Goal: Information Seeking & Learning: Compare options

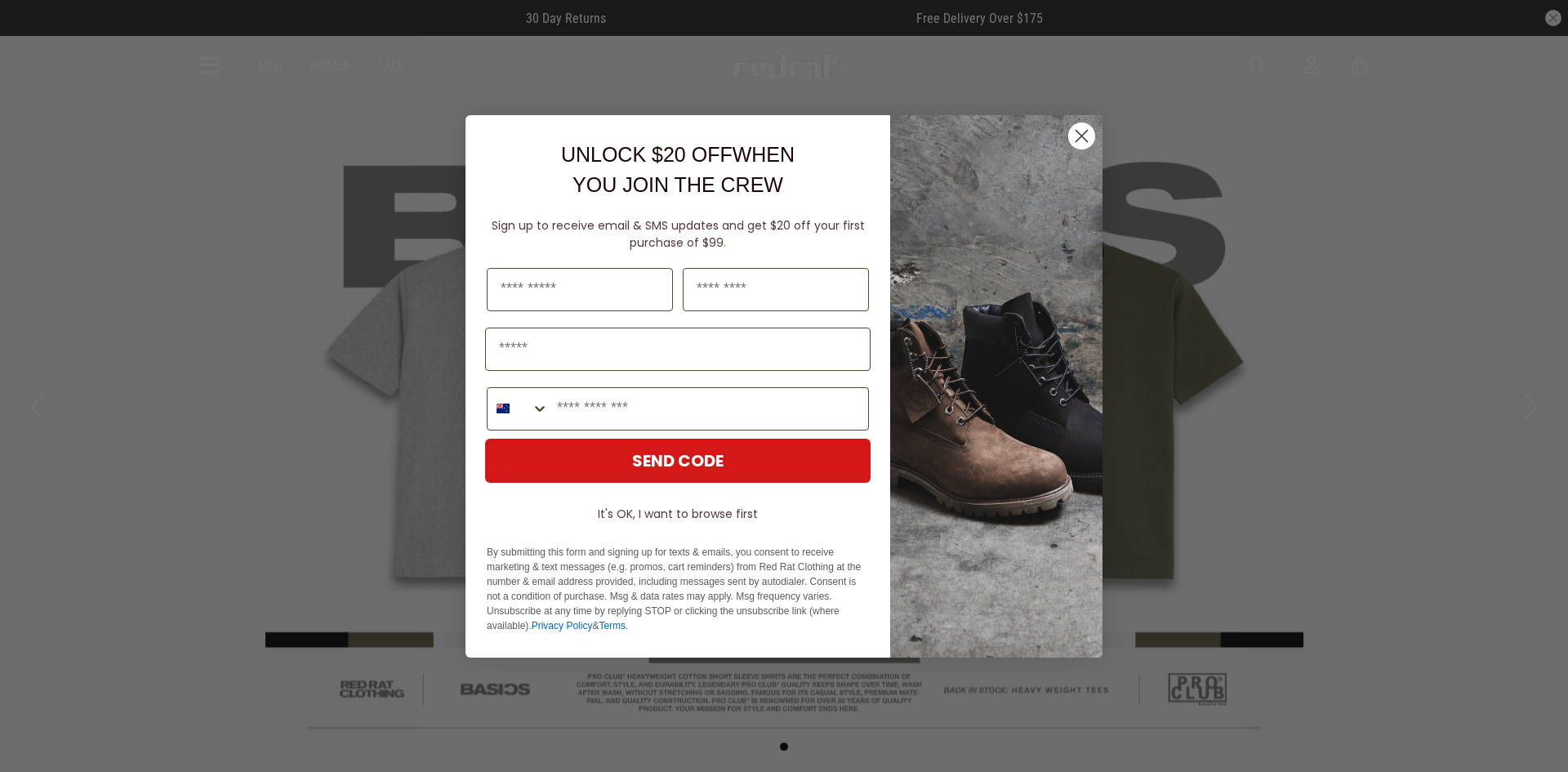
click at [1083, 140] on circle "Close dialog" at bounding box center [1082, 135] width 27 height 27
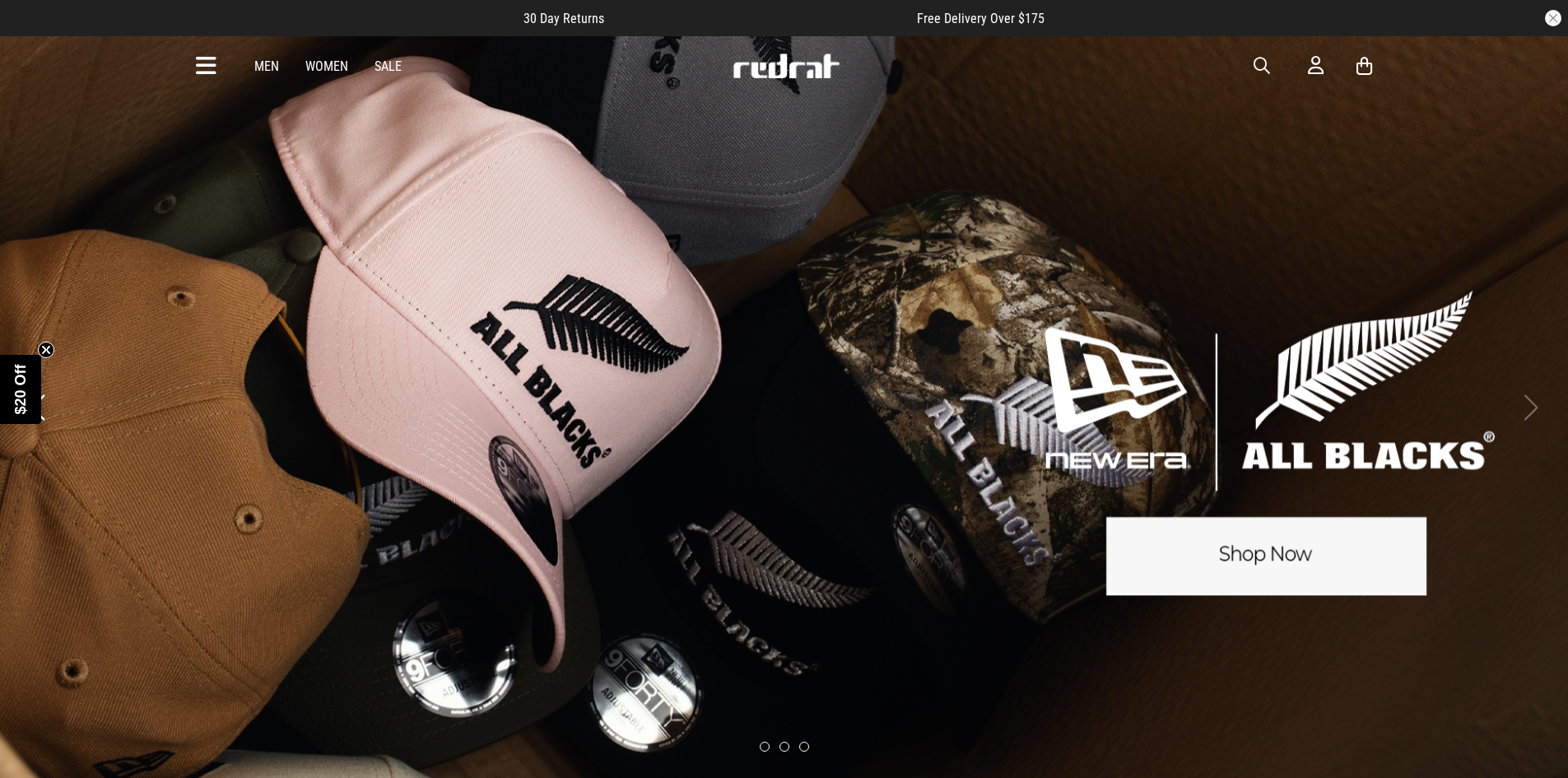
click at [264, 63] on link "Men" at bounding box center [267, 67] width 25 height 16
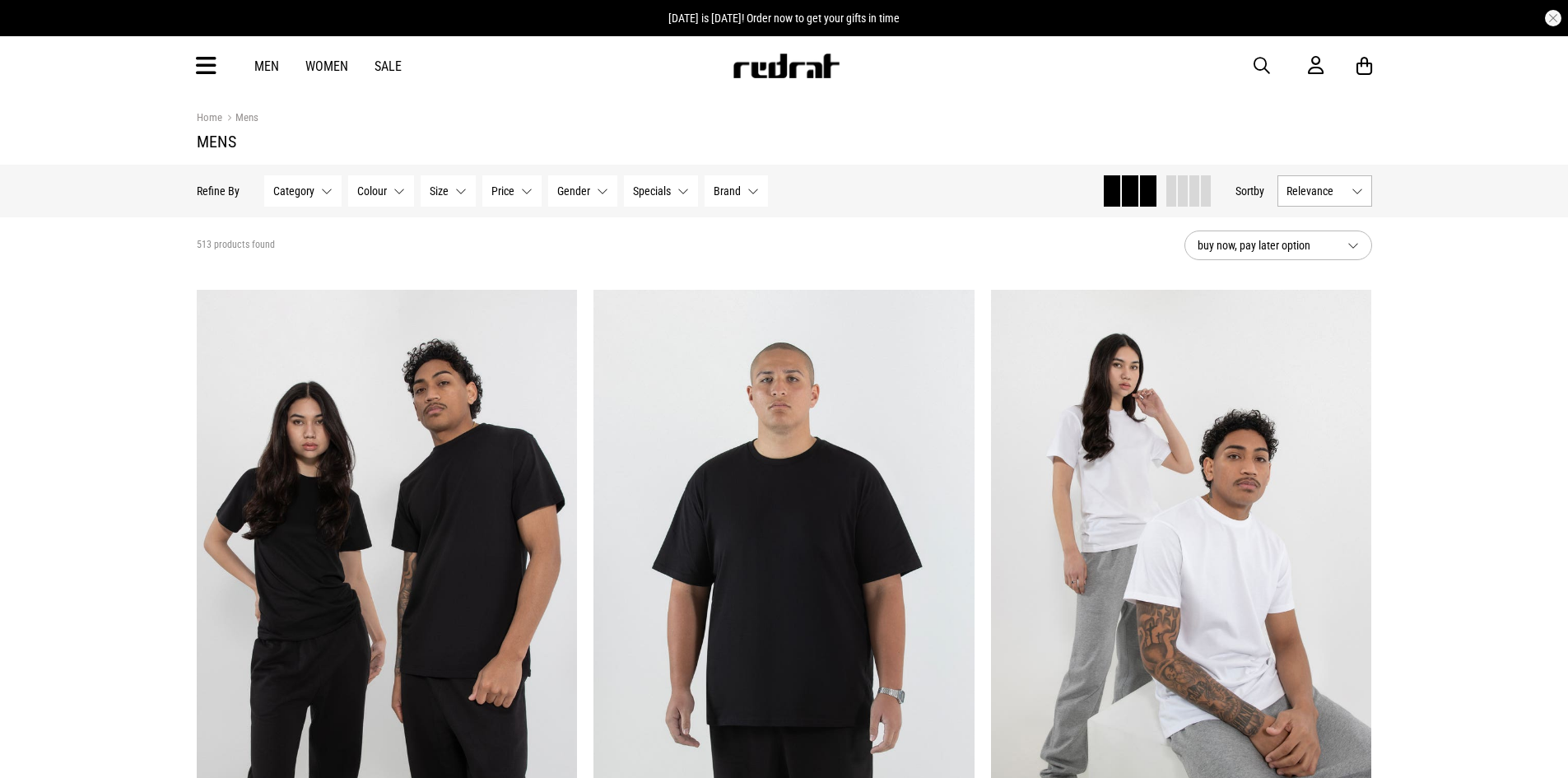
click at [297, 189] on span "Category" at bounding box center [294, 191] width 41 height 13
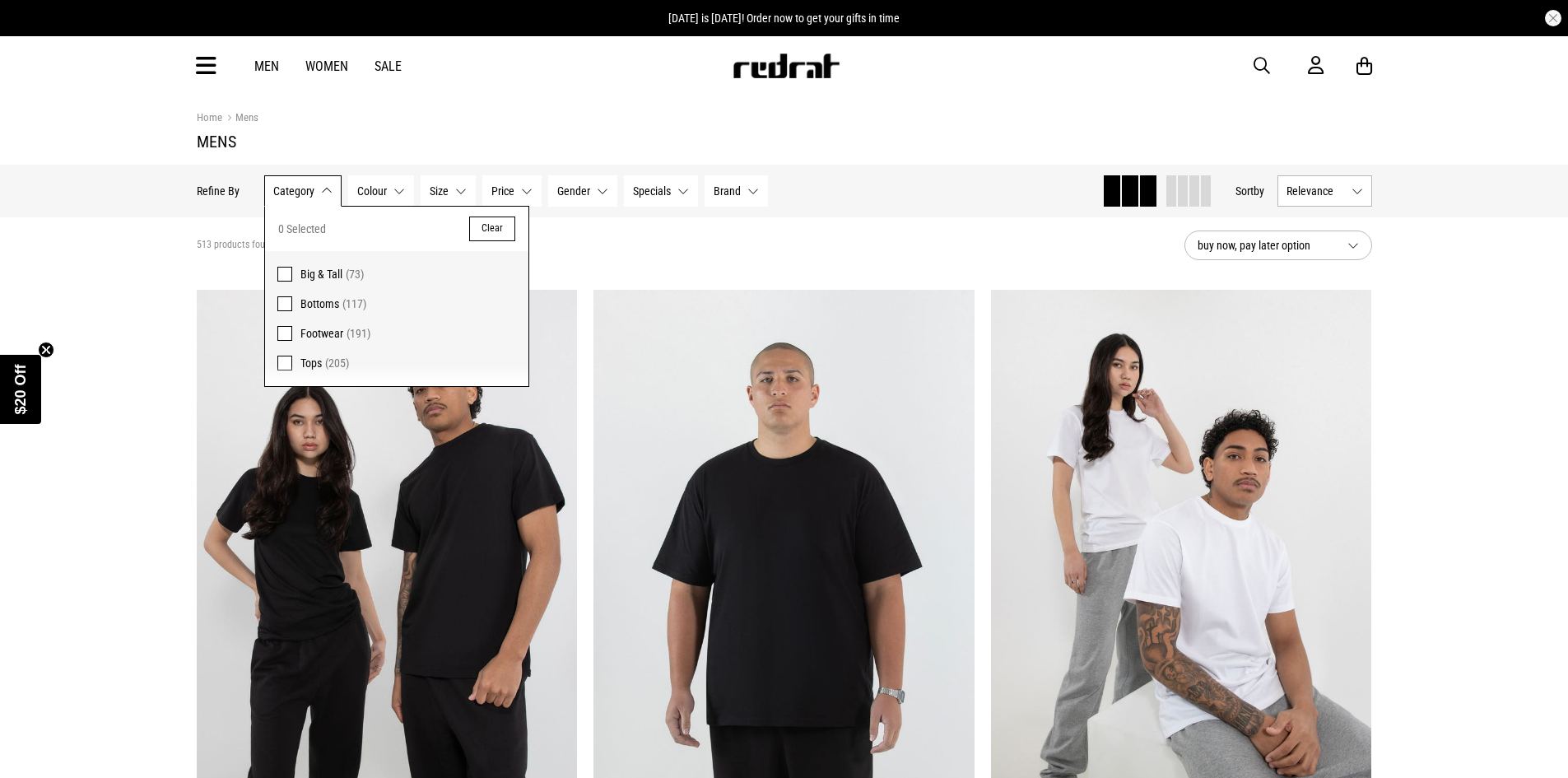
click at [281, 300] on span at bounding box center [284, 304] width 15 height 15
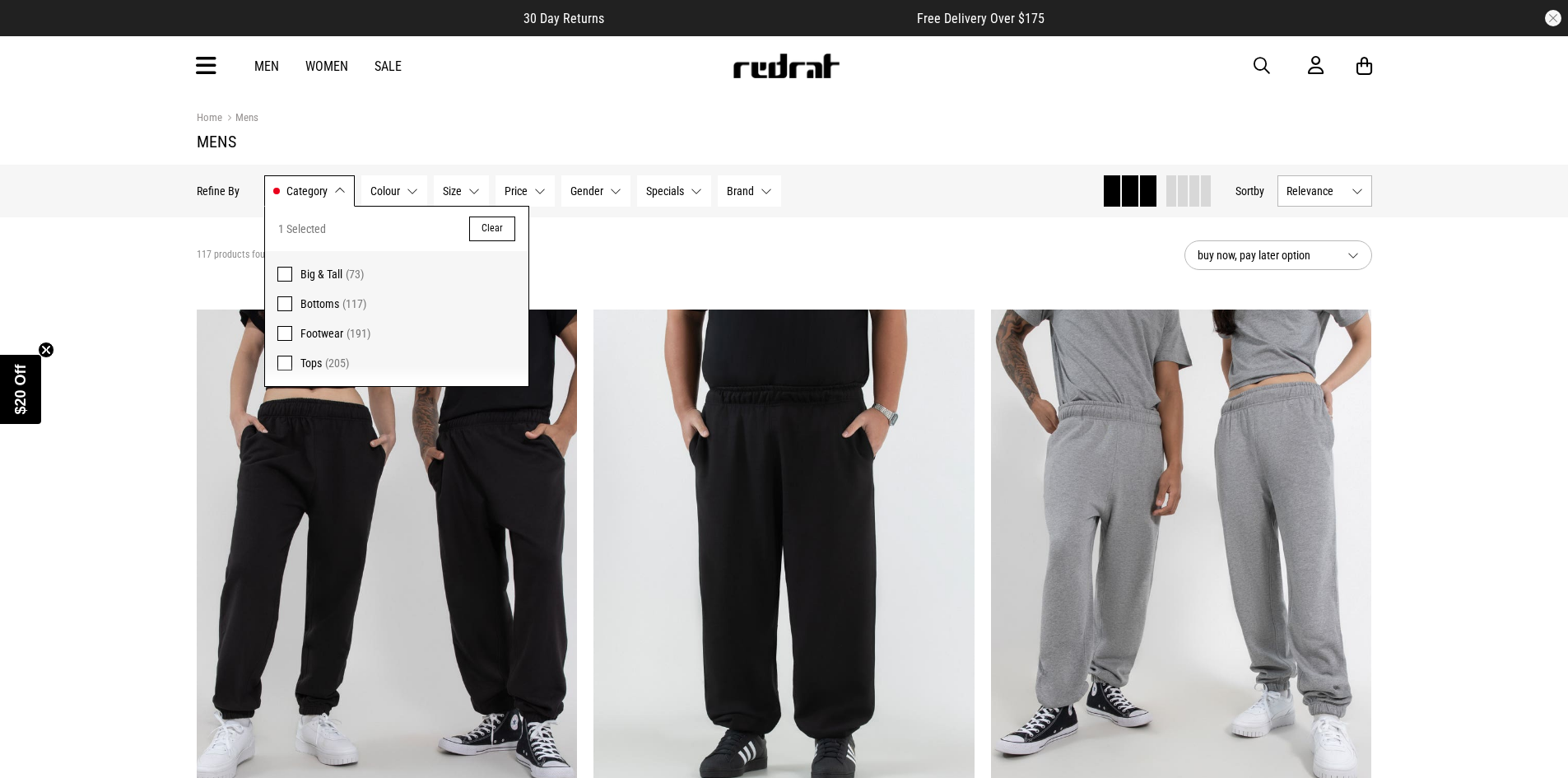
click at [430, 139] on h1 "Mens" at bounding box center [785, 141] width 1176 height 20
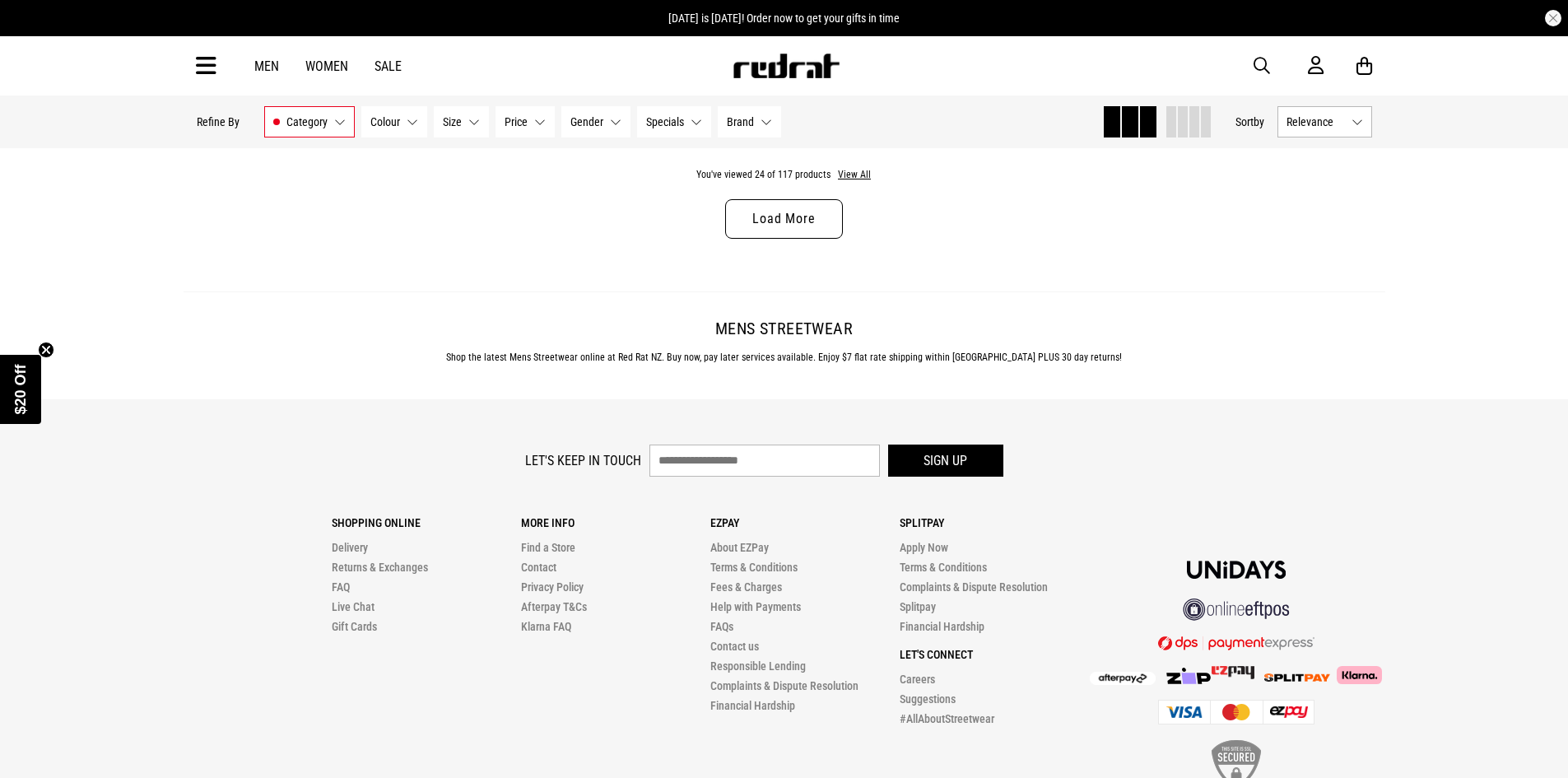
scroll to position [5353, 0]
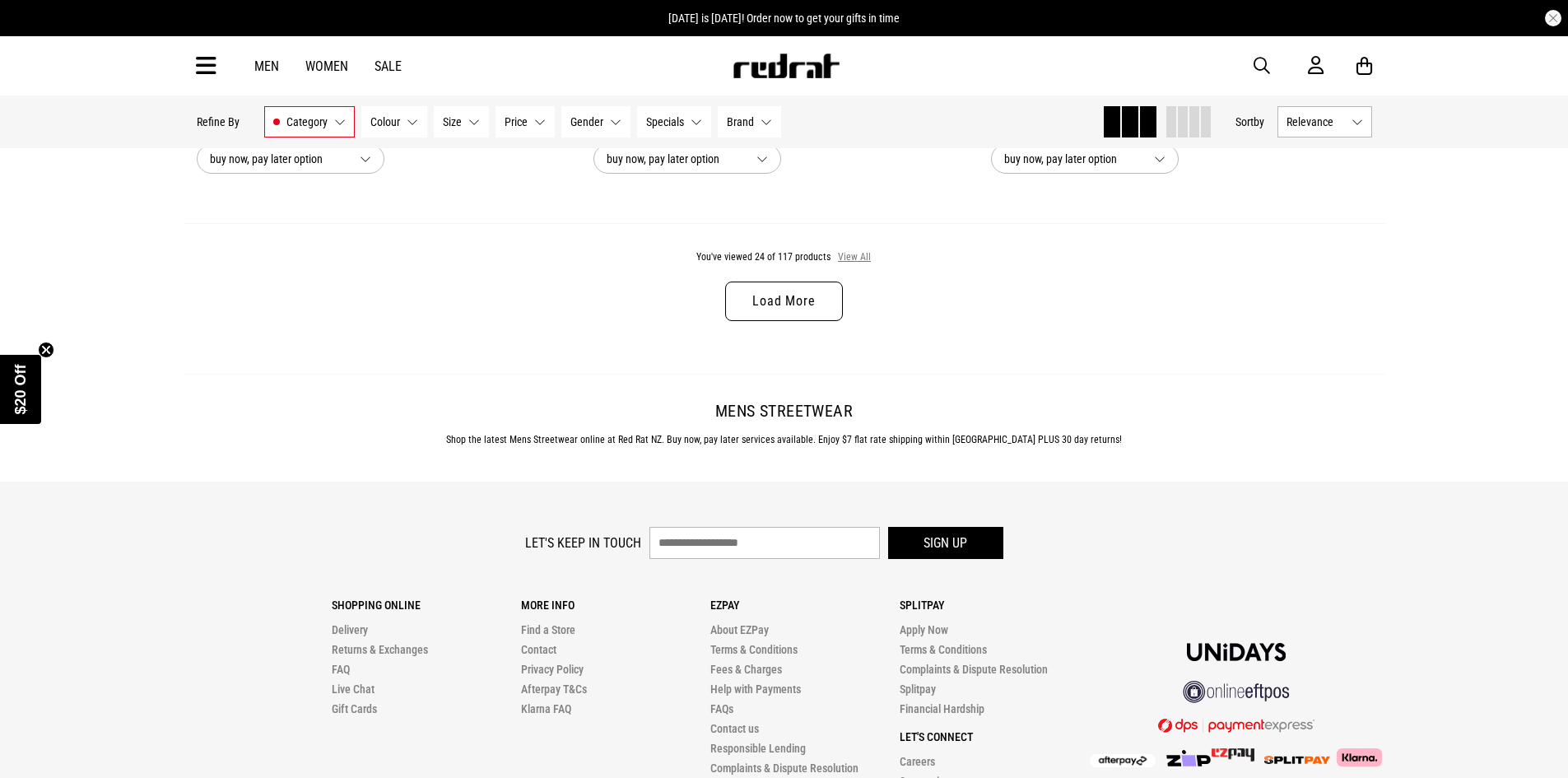
click at [843, 266] on button "View All" at bounding box center [854, 258] width 35 height 15
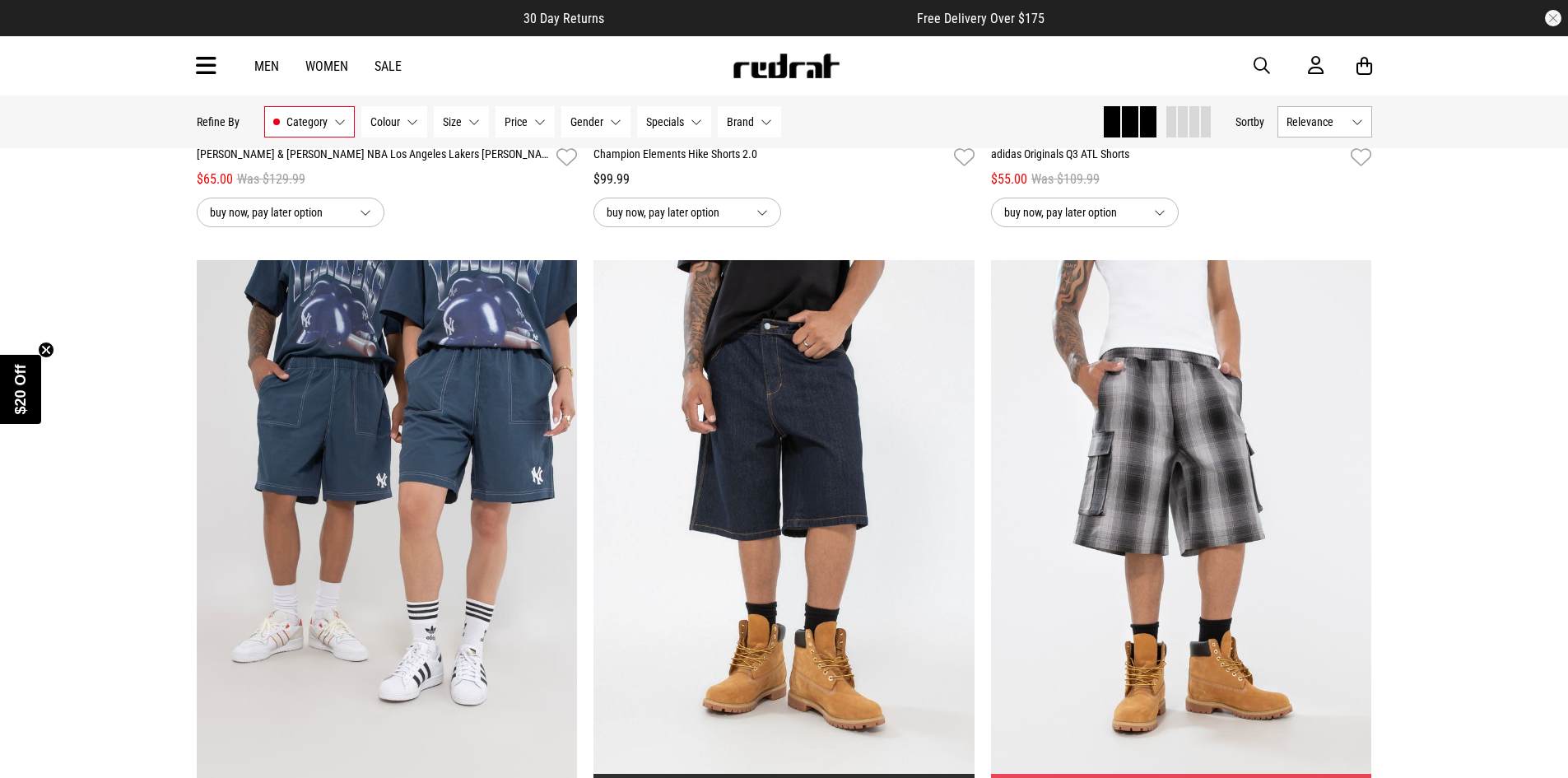
scroll to position [11942, 0]
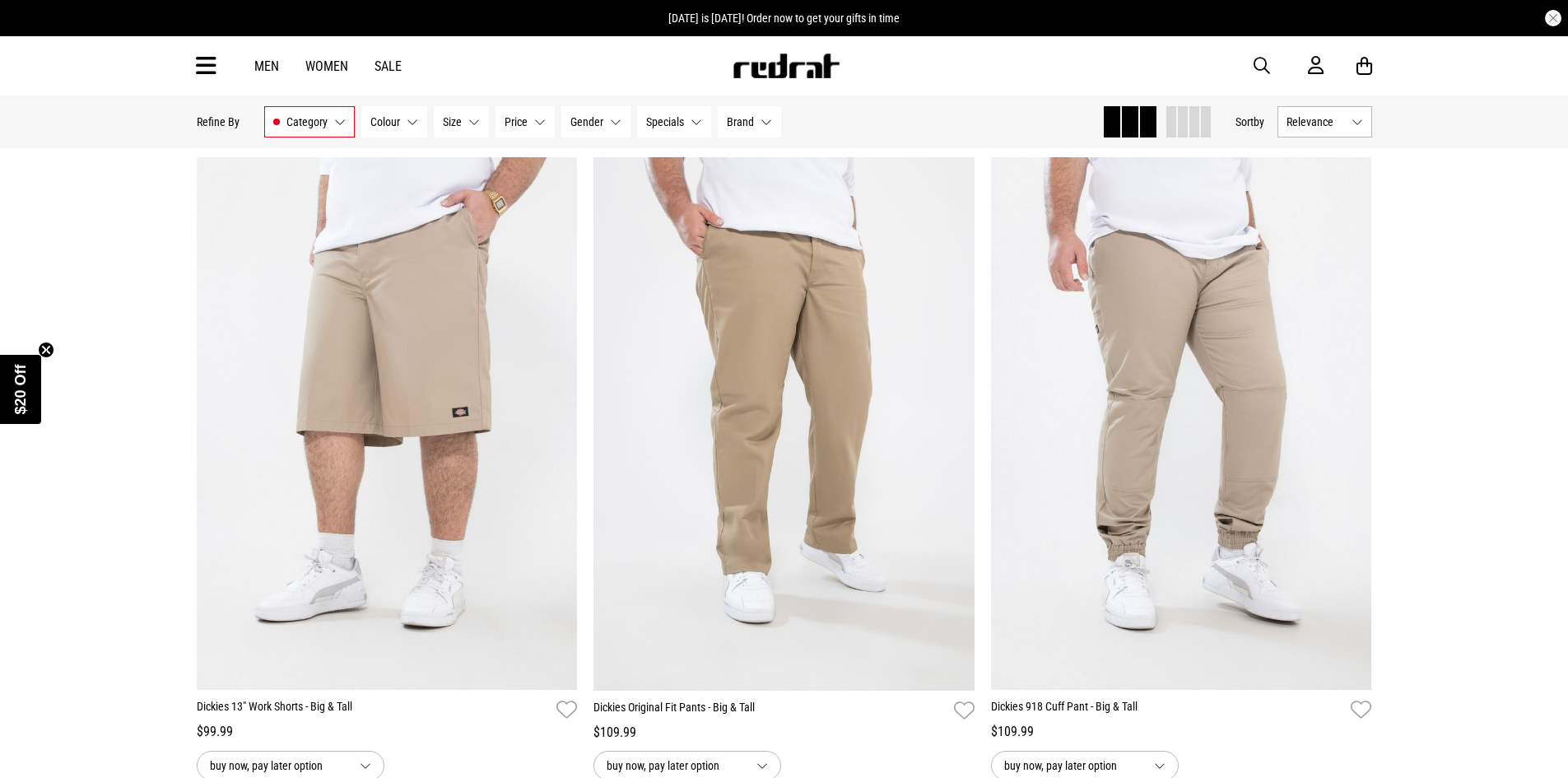
scroll to position [19271, 0]
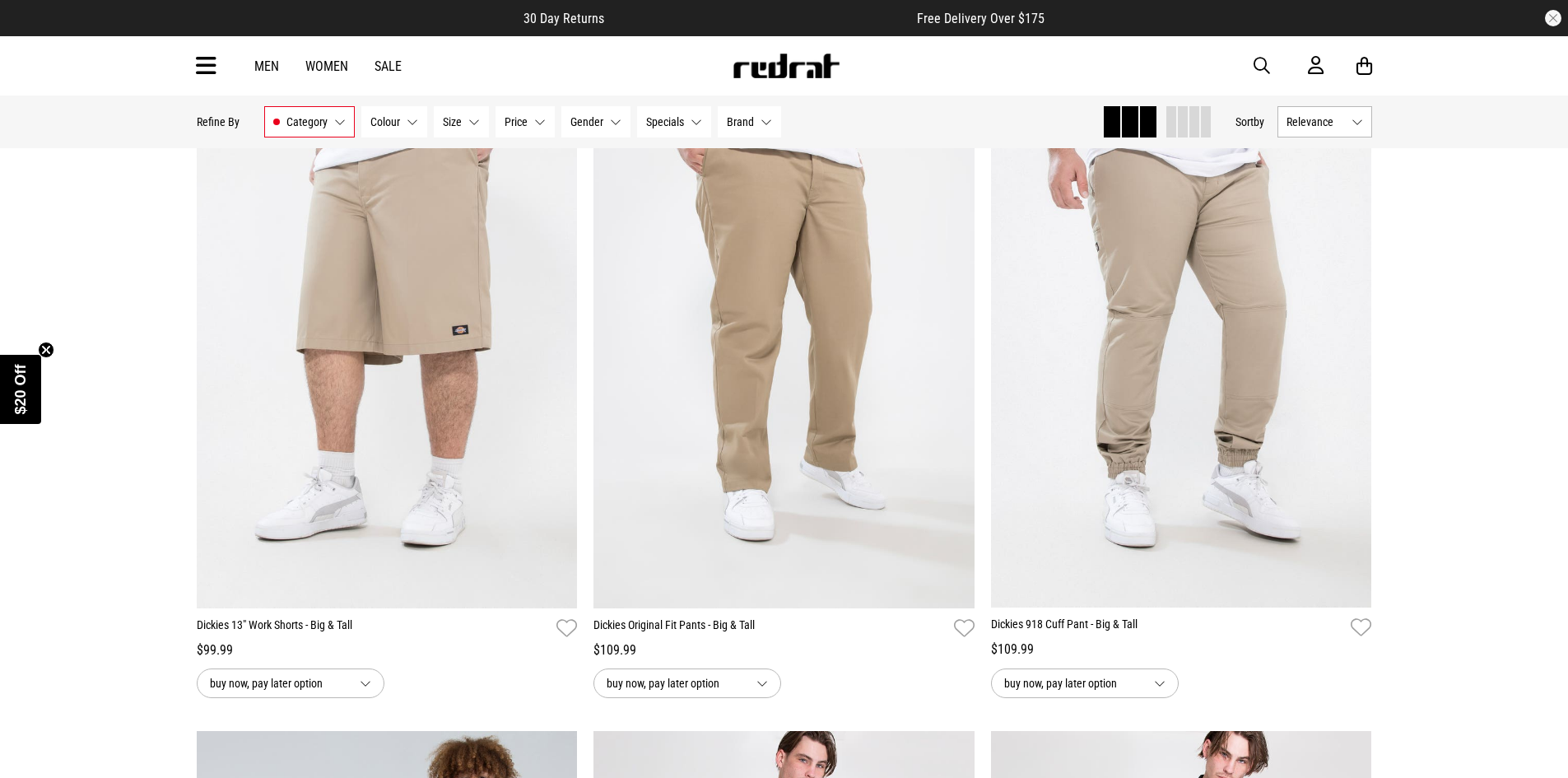
click at [451, 379] on img at bounding box center [387, 341] width 381 height 534
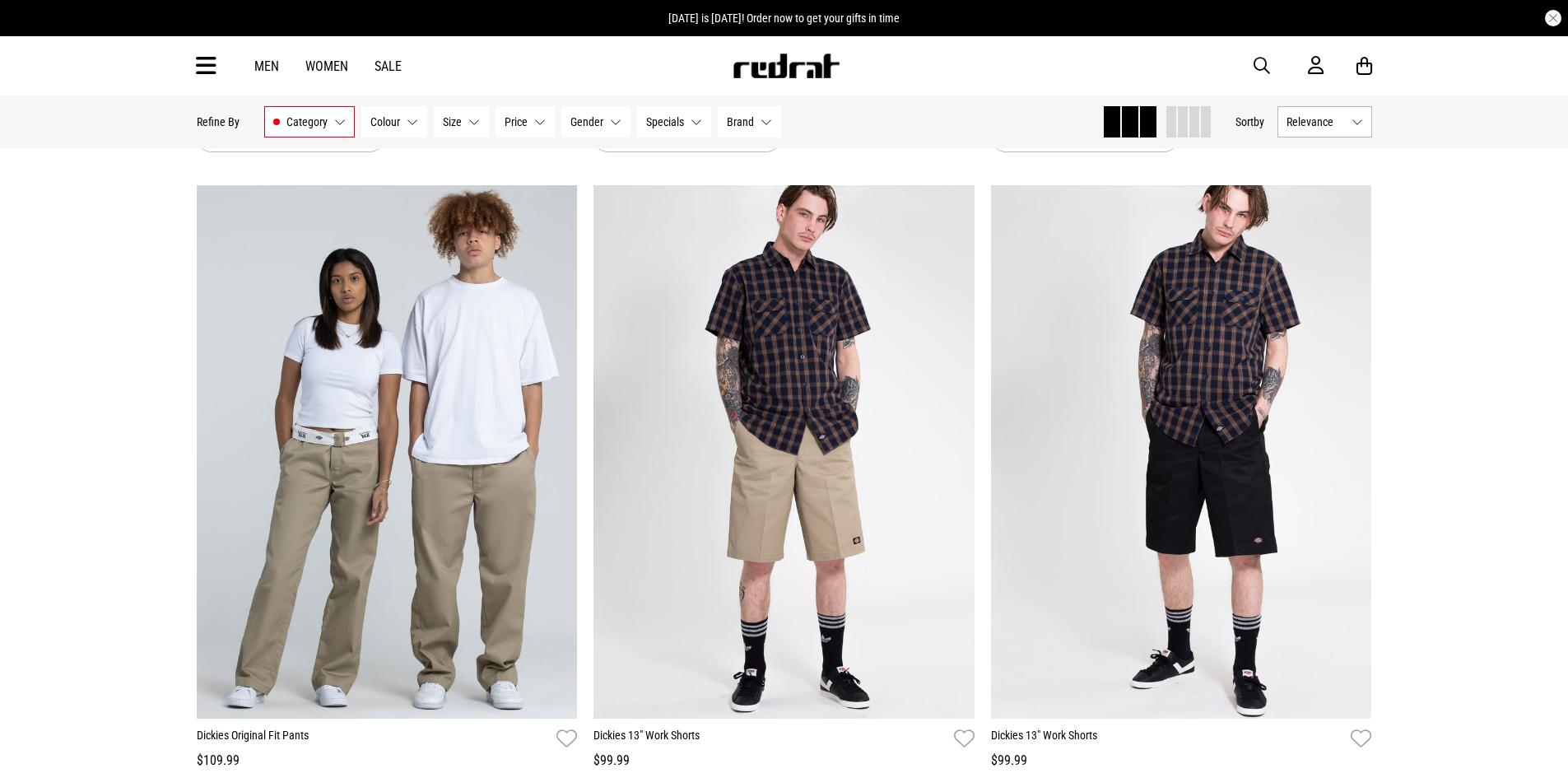
scroll to position [4154, 0]
click at [1187, 454] on img at bounding box center [1181, 453] width 381 height 534
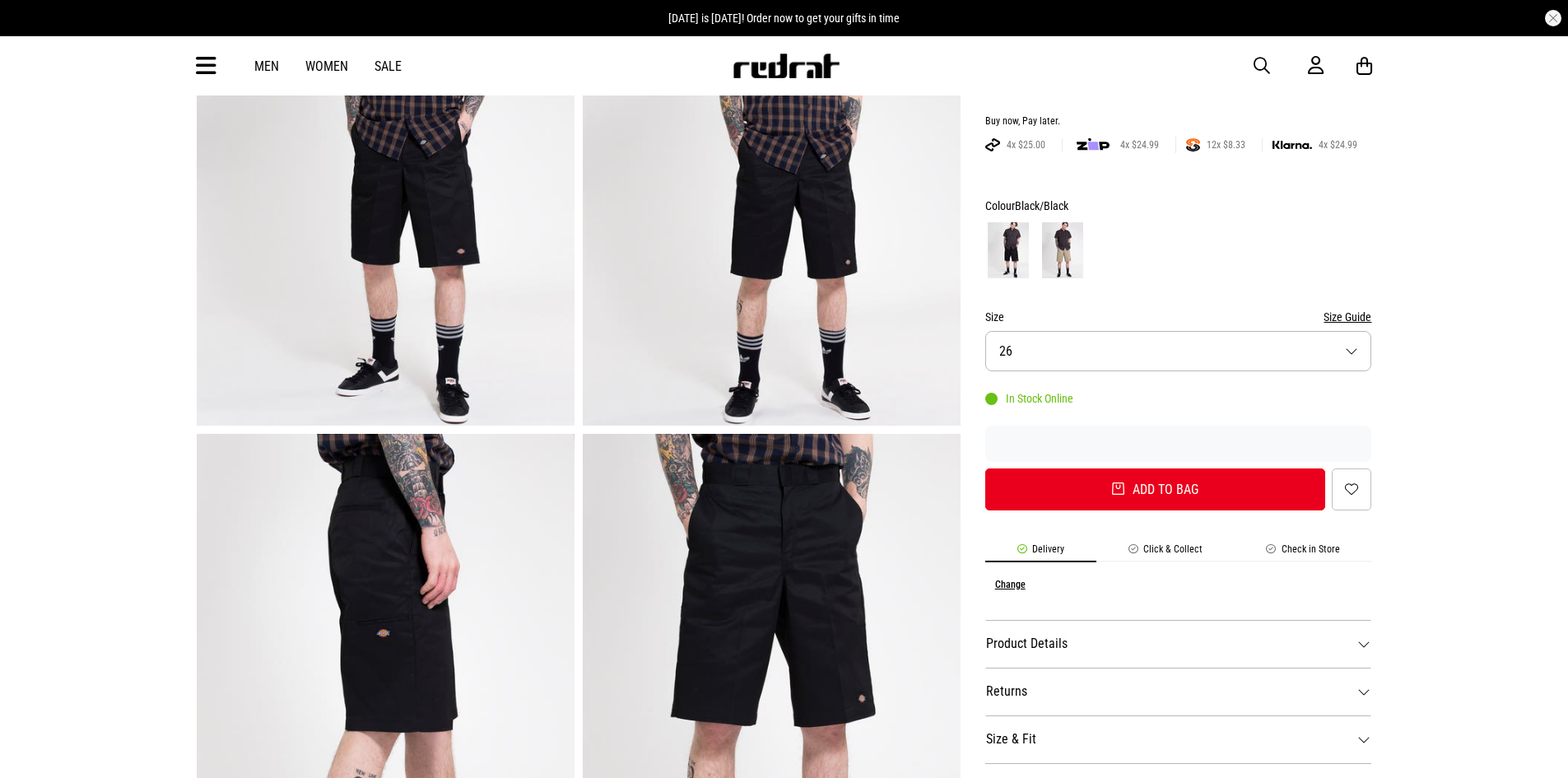
scroll to position [83, 0]
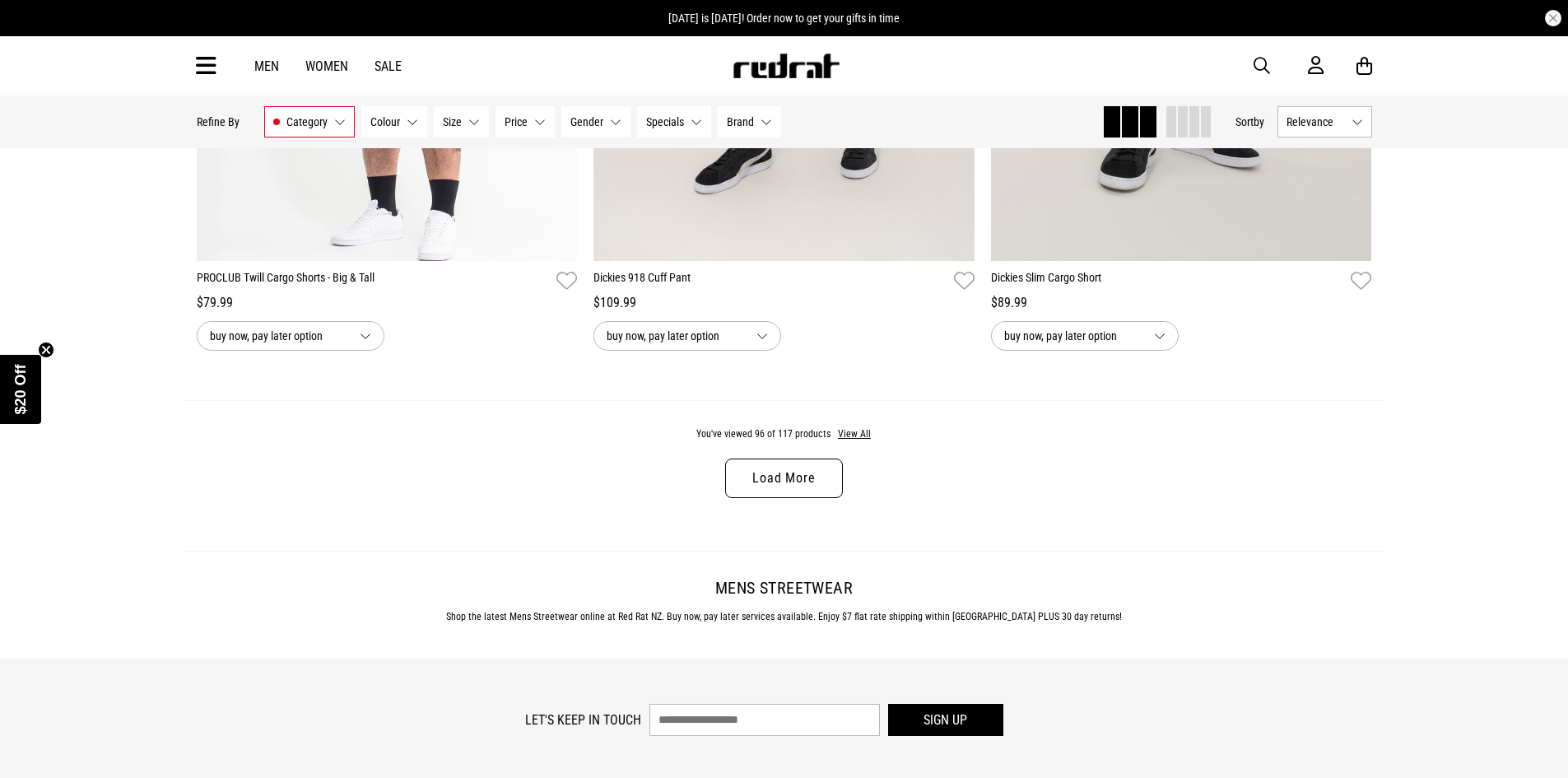
scroll to position [5295, 0]
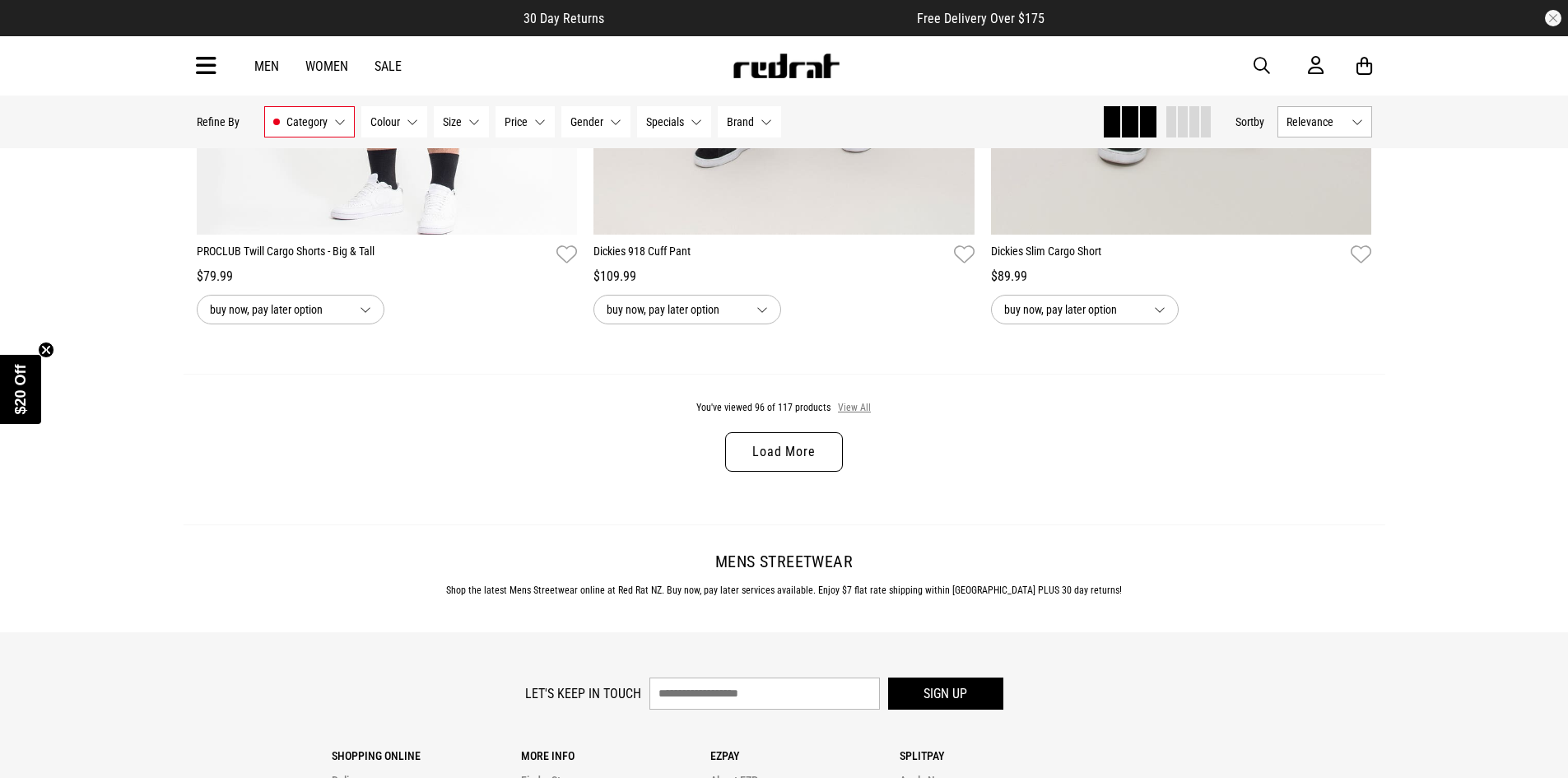
click at [854, 413] on button "View All" at bounding box center [854, 409] width 35 height 15
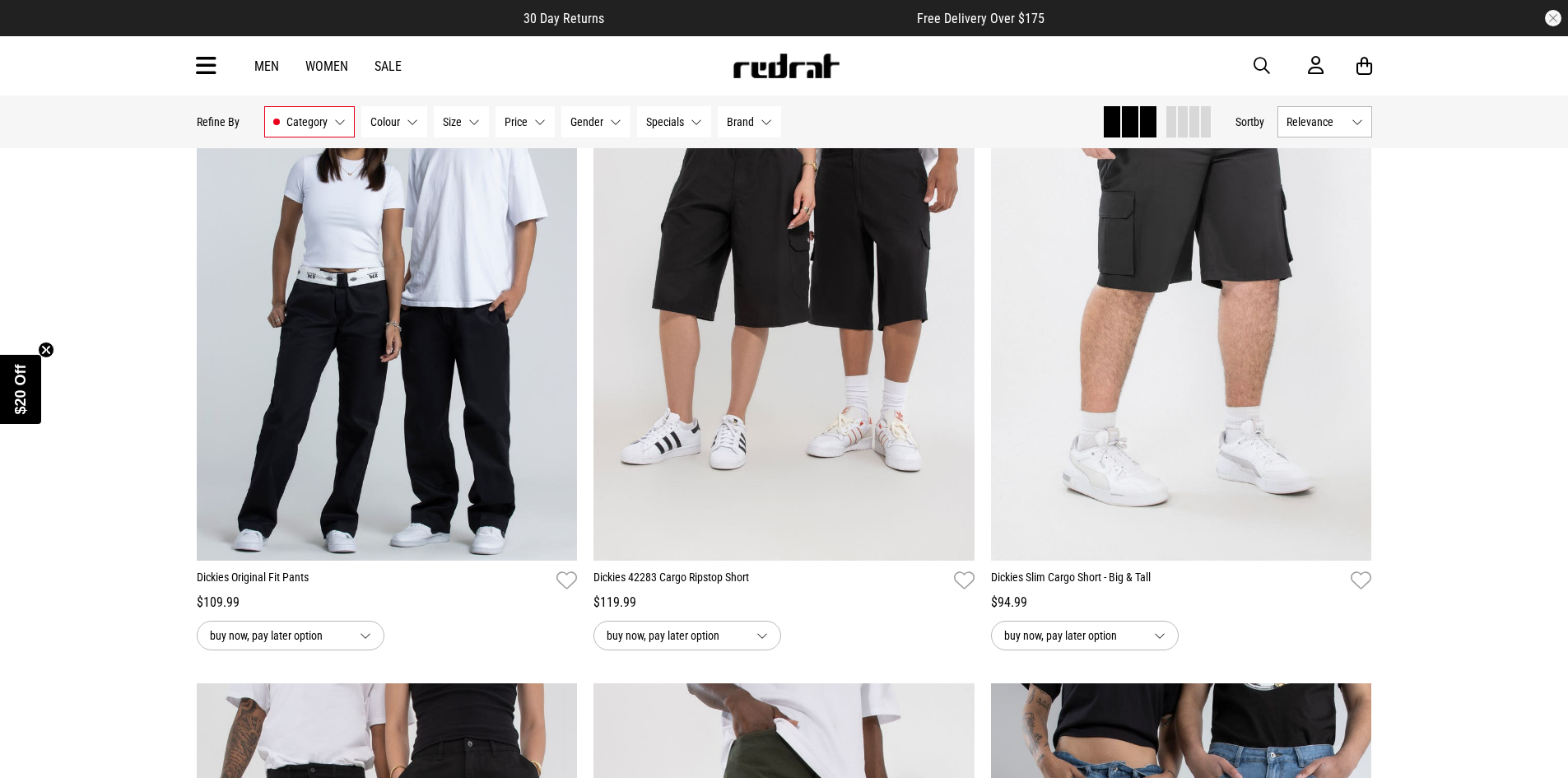
scroll to position [5624, 0]
click at [448, 326] on img at bounding box center [387, 295] width 381 height 534
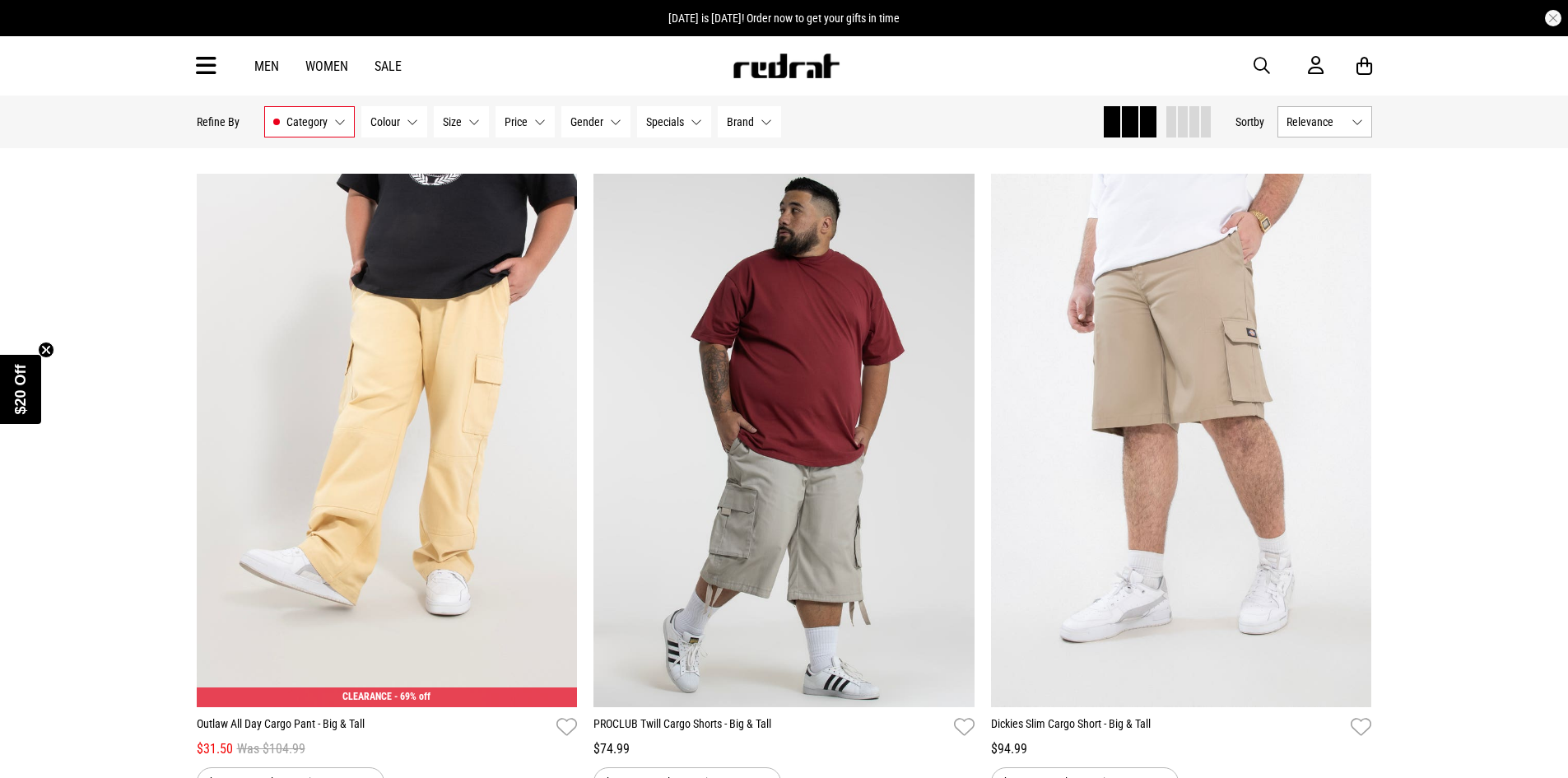
scroll to position [2883, 0]
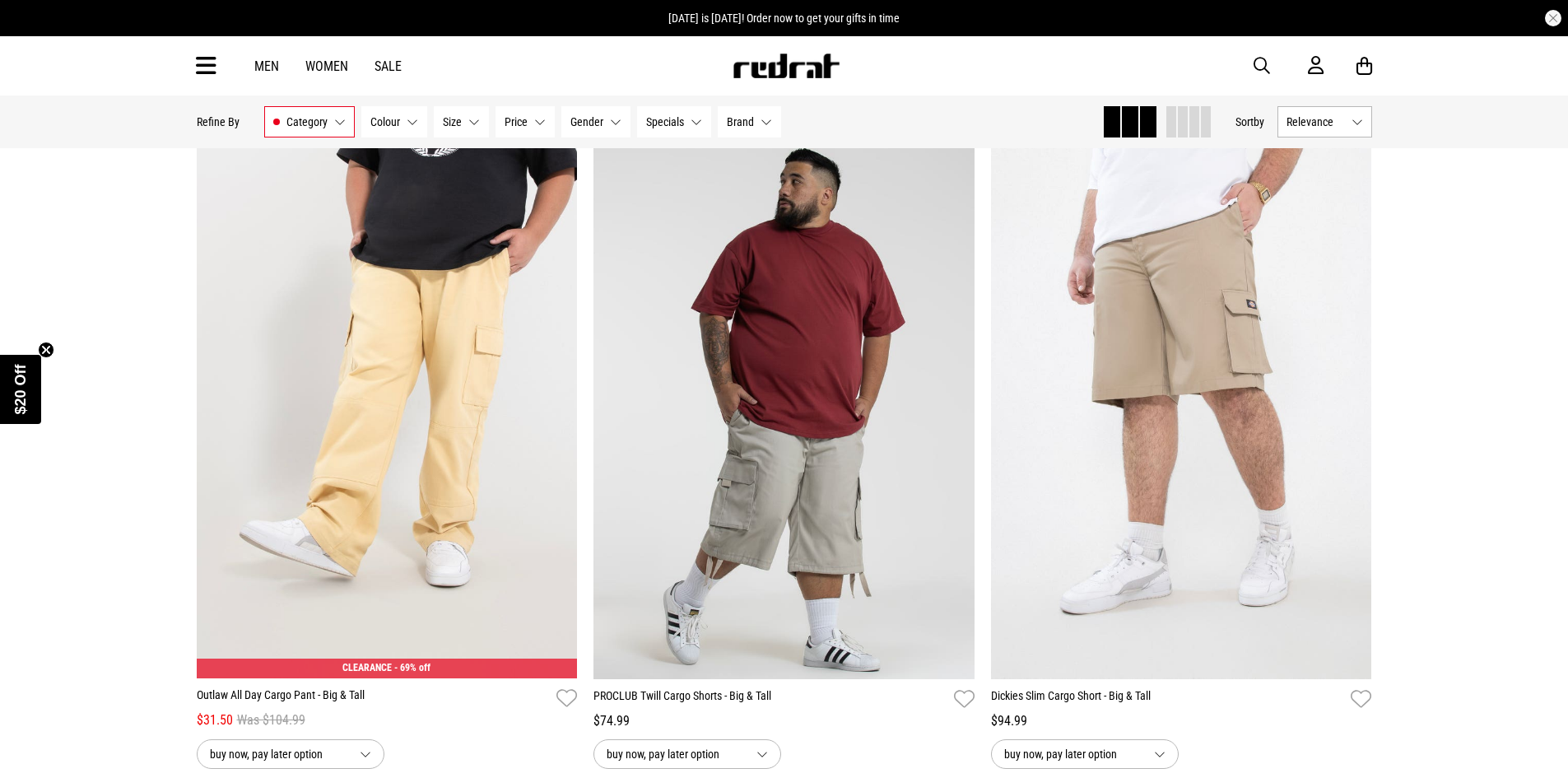
click at [1171, 326] on img at bounding box center [1181, 411] width 381 height 534
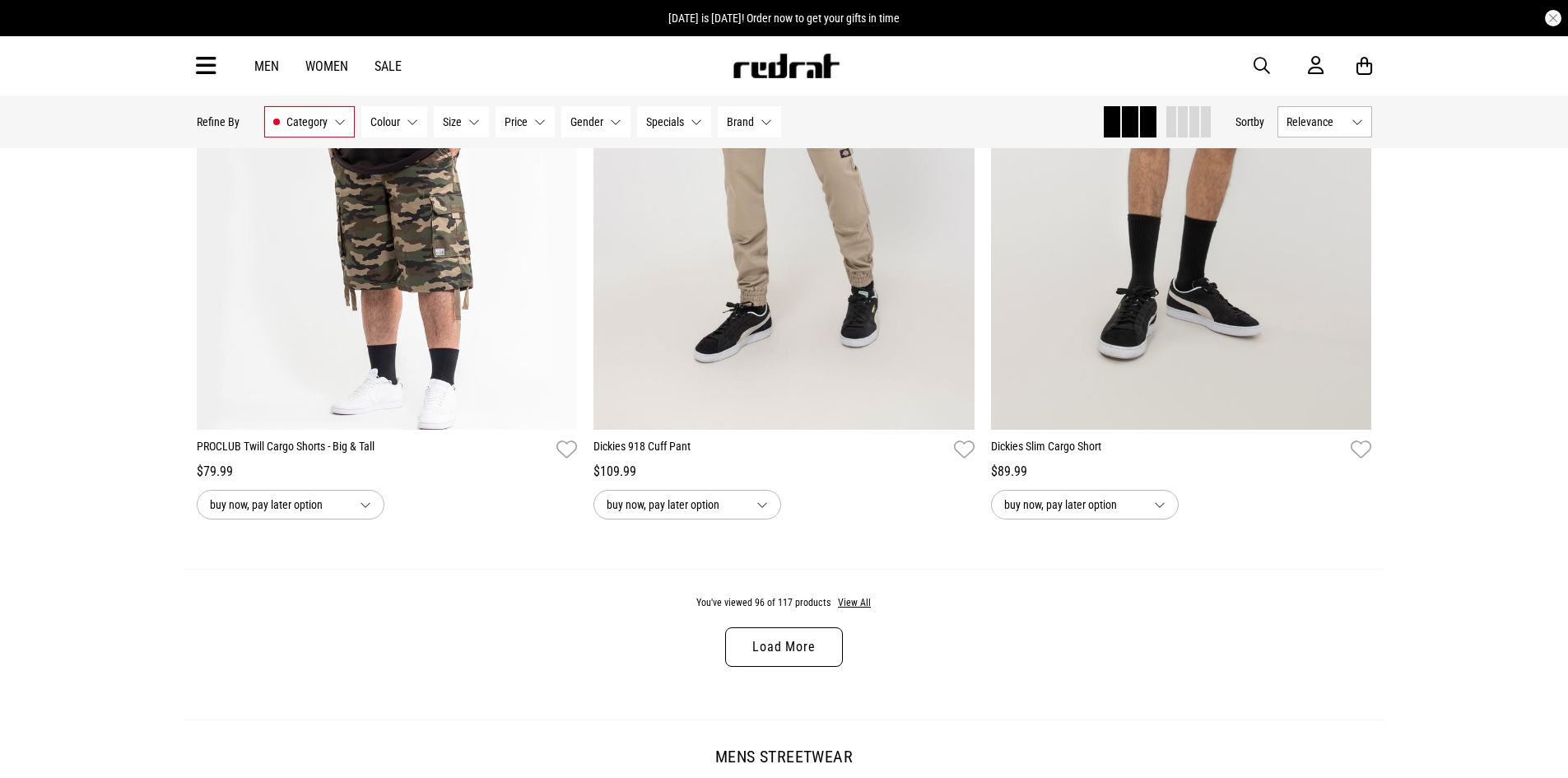
scroll to position [5094, 0]
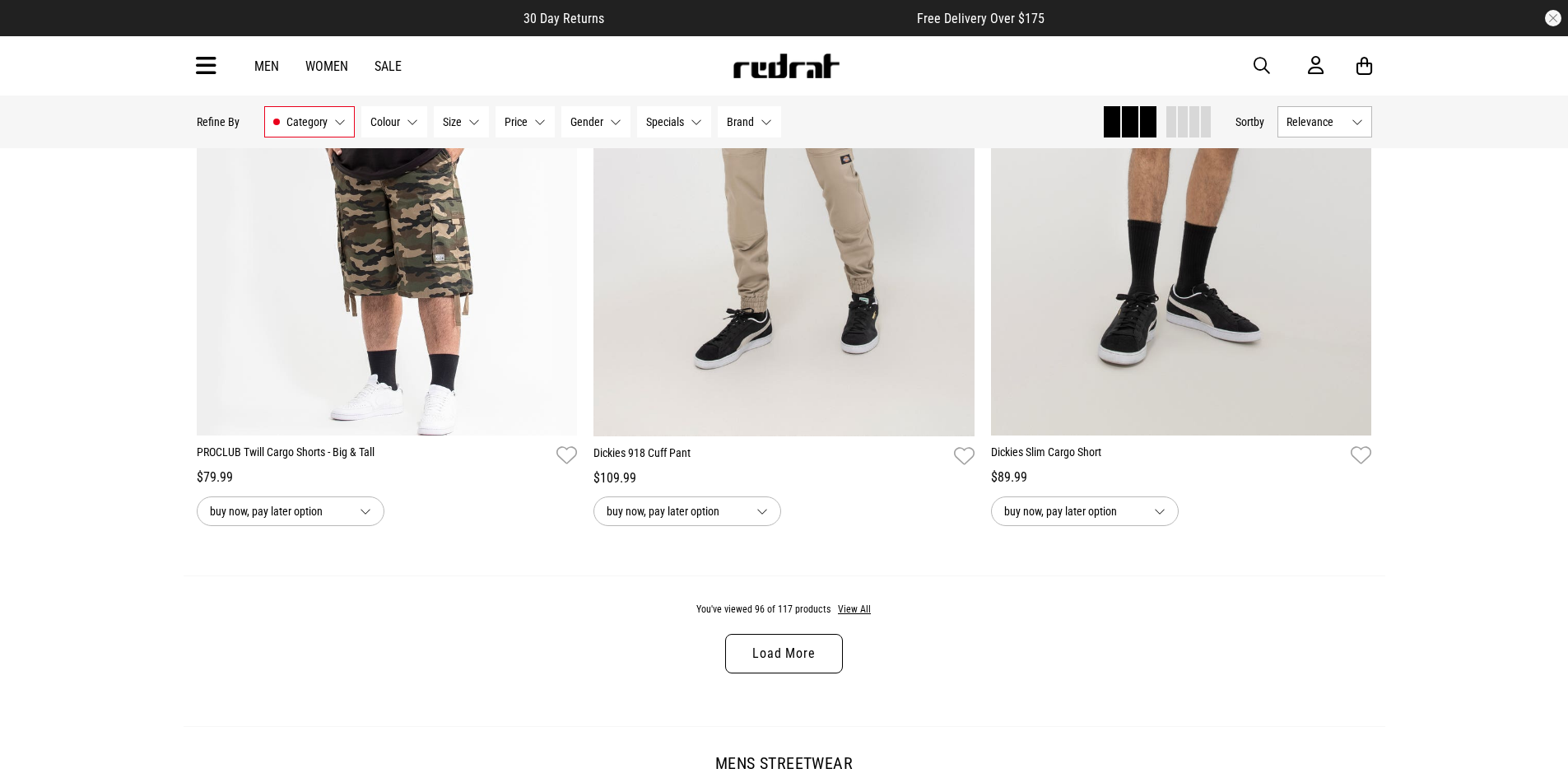
click at [807, 663] on link "Load More" at bounding box center [784, 654] width 117 height 40
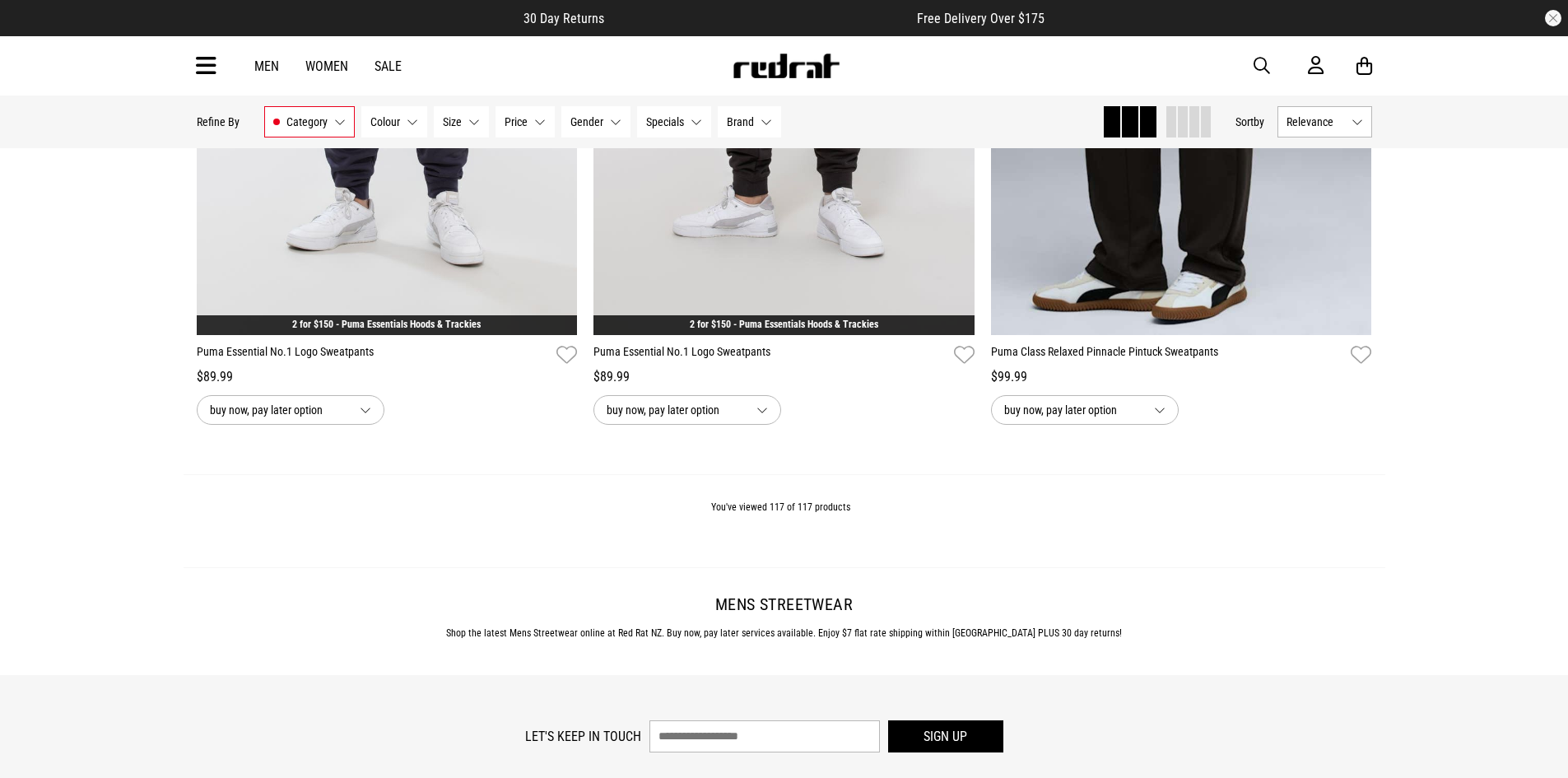
scroll to position [9872, 0]
